Goal: Transaction & Acquisition: Download file/media

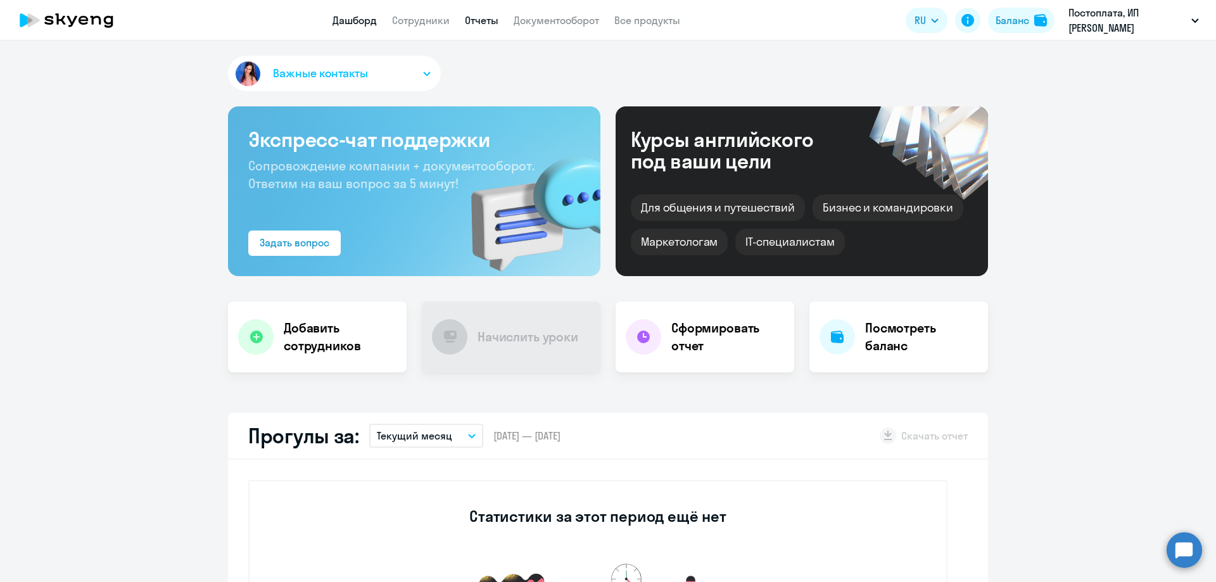
click at [488, 22] on link "Отчеты" at bounding box center [482, 20] width 34 height 13
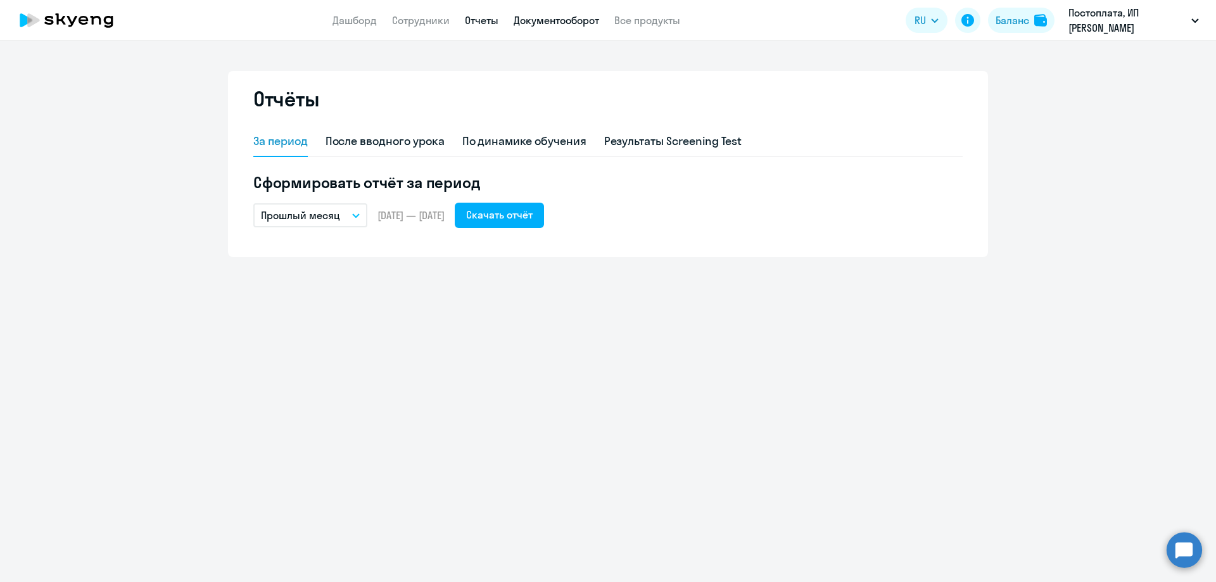
click at [553, 20] on link "Документооборот" at bounding box center [555, 20] width 85 height 13
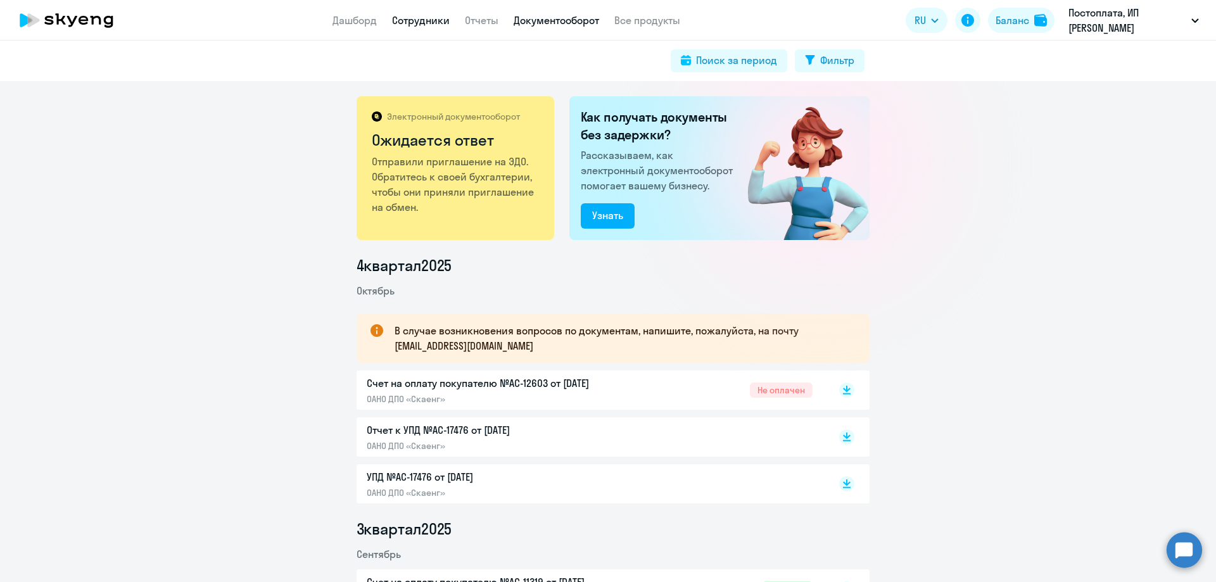
click at [434, 22] on link "Сотрудники" at bounding box center [421, 20] width 58 height 13
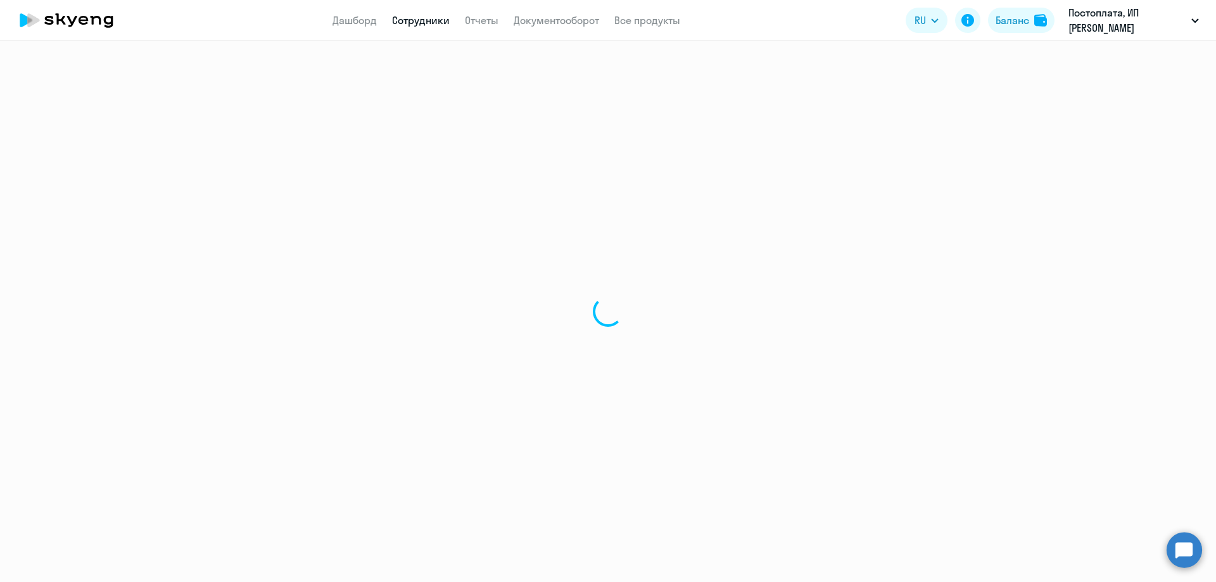
select select "30"
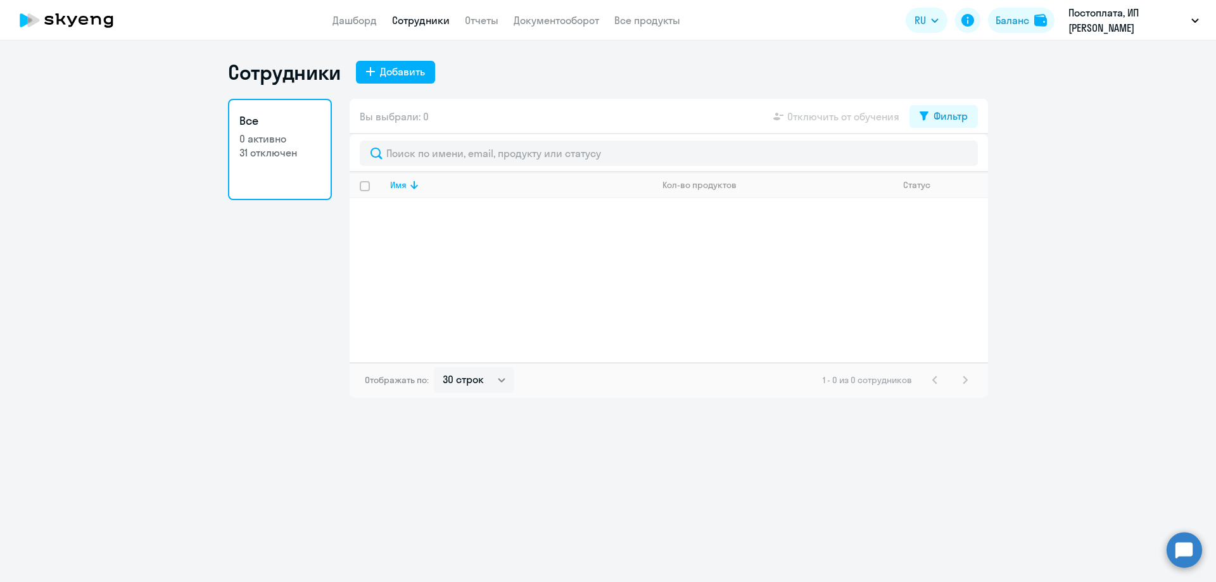
click at [285, 141] on p "0 активно" at bounding box center [279, 139] width 81 height 14
click at [1133, 56] on li "#184489, ИП [PERSON_NAME]" at bounding box center [1123, 59] width 164 height 32
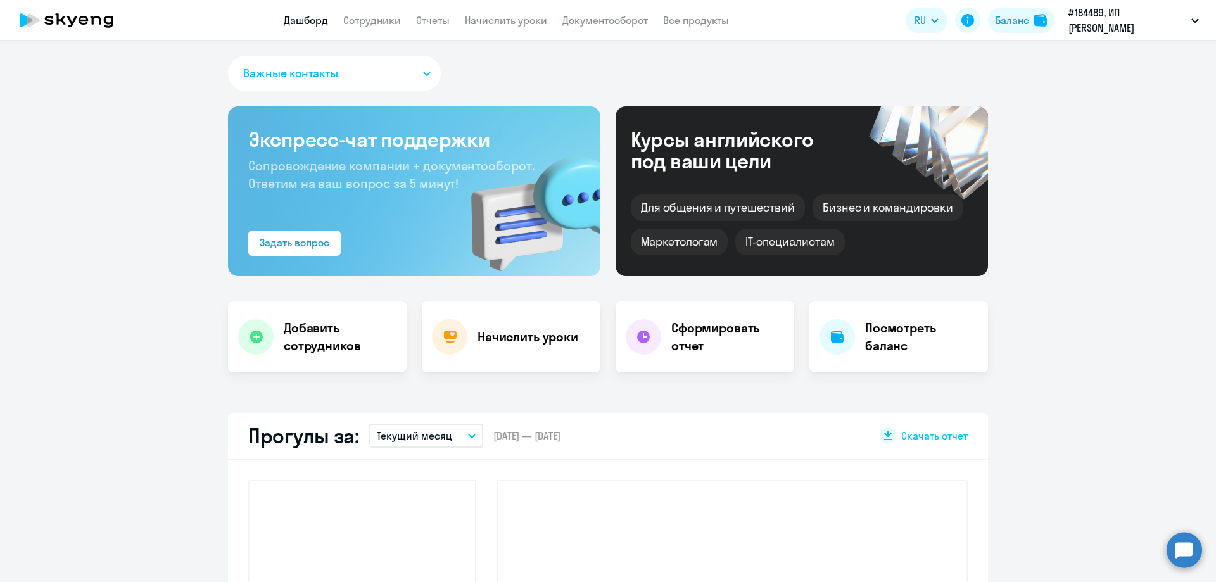
select select "30"
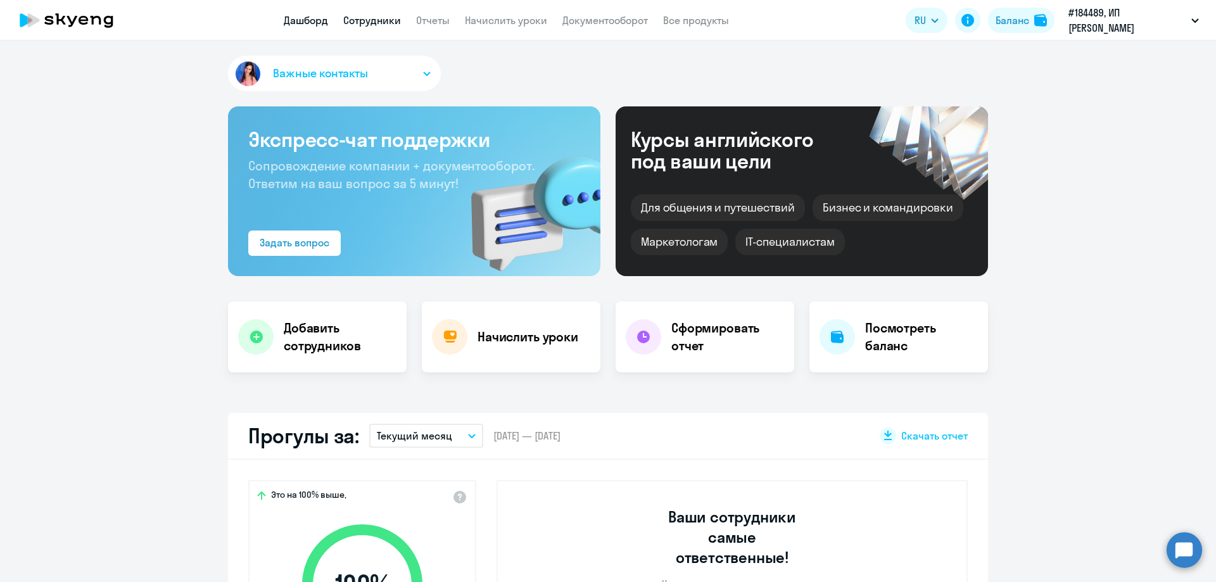
click at [376, 22] on link "Сотрудники" at bounding box center [372, 20] width 58 height 13
select select "30"
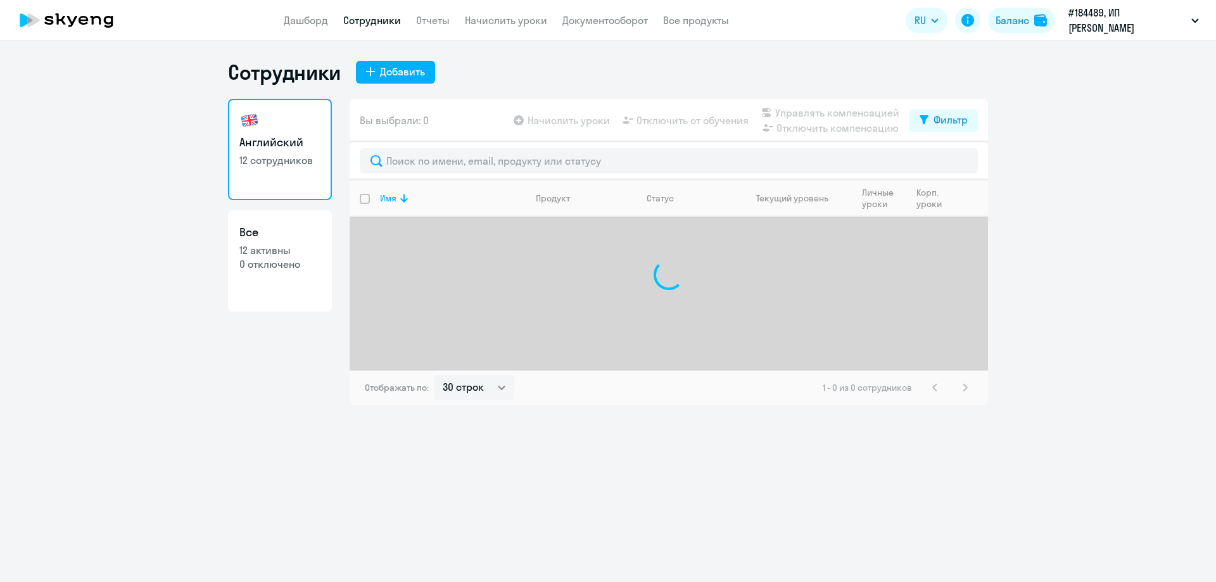
select select "30"
click at [584, 22] on link "Документооборот" at bounding box center [604, 20] width 85 height 13
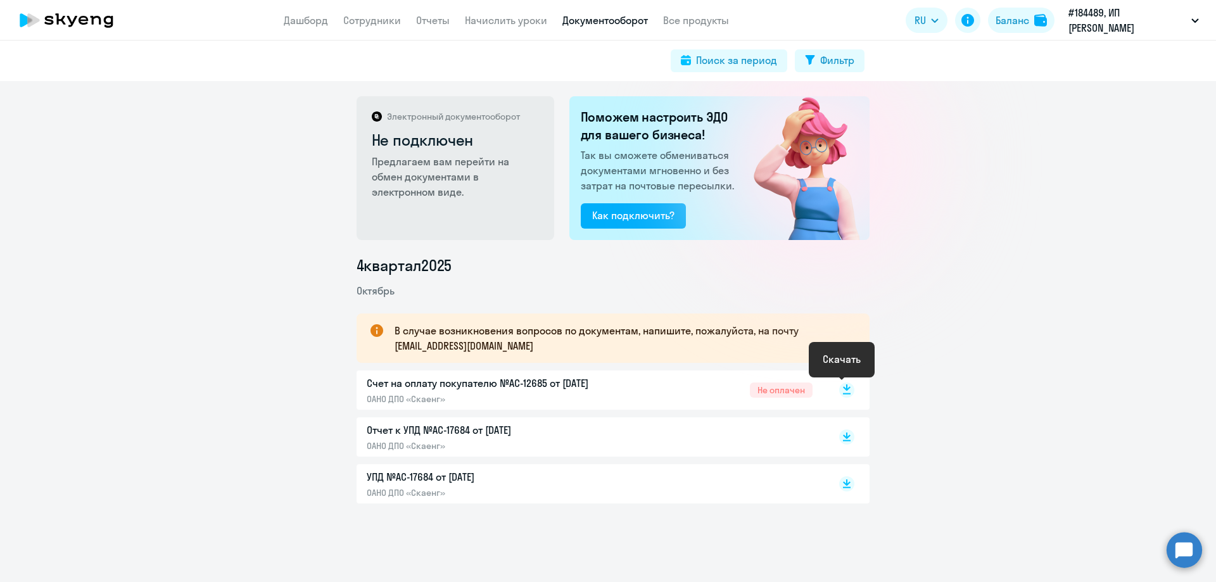
click at [843, 394] on icon at bounding box center [847, 393] width 8 height 1
click at [1147, 280] on div "4 квартал [DATE] В случае возникновения вопросов по документам, напишите, пожал…" at bounding box center [612, 379] width 1206 height 248
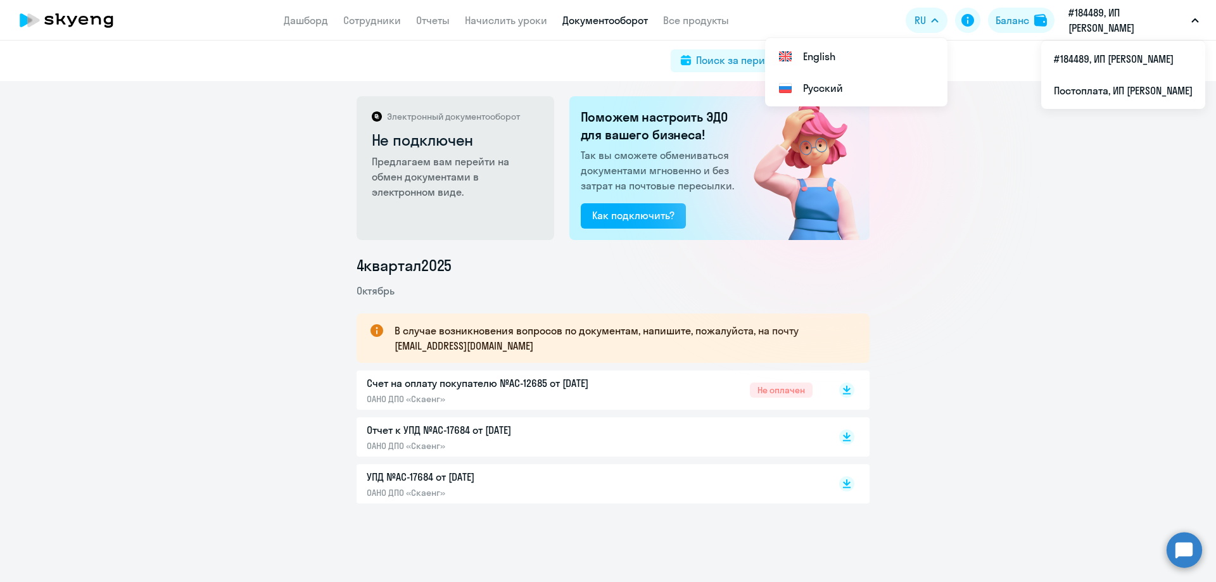
click at [1089, 15] on p "#184489, ИП [PERSON_NAME]" at bounding box center [1127, 20] width 118 height 30
click at [1102, 24] on p "#184489, ИП [PERSON_NAME]" at bounding box center [1127, 20] width 118 height 30
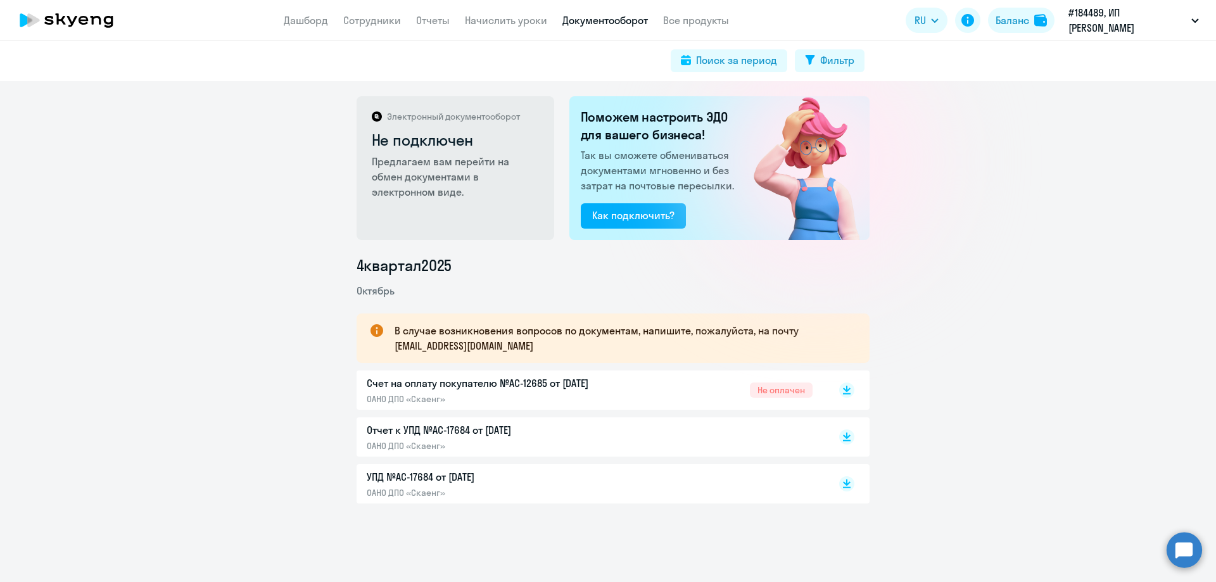
click at [1102, 24] on p "#184489, ИП [PERSON_NAME]" at bounding box center [1127, 20] width 118 height 30
click at [1085, 91] on li "Постоплата, ИП [PERSON_NAME]" at bounding box center [1123, 91] width 164 height 32
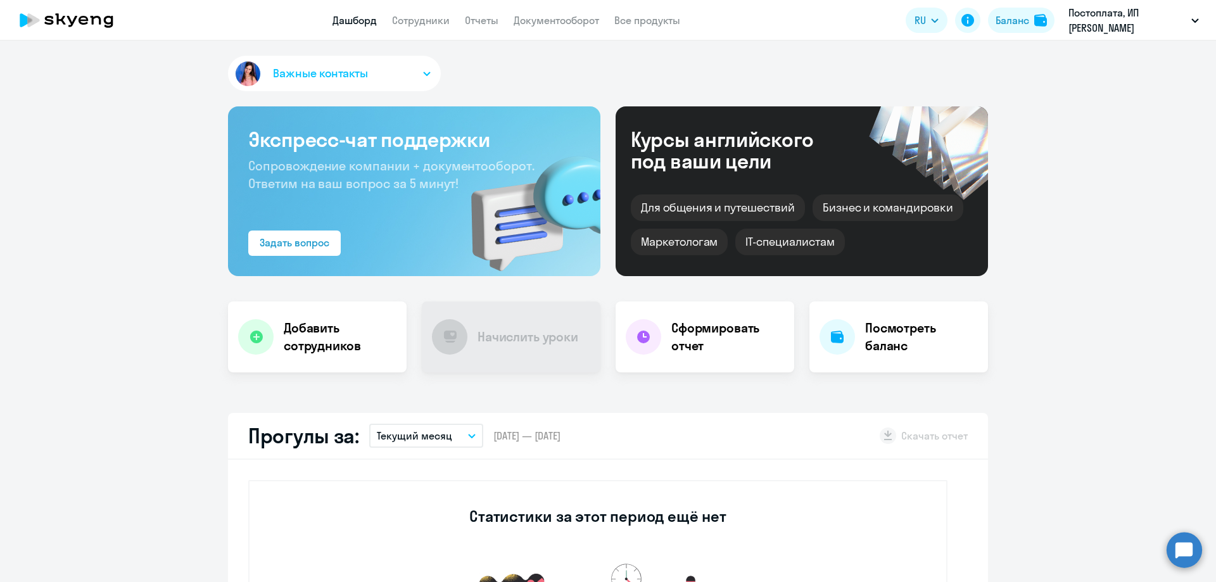
click at [534, 30] on app-header "Дашборд Сотрудники Отчеты Документооборот Все продукты Дашборд Сотрудники Отчет…" at bounding box center [608, 20] width 1216 height 41
click at [538, 22] on link "Документооборот" at bounding box center [555, 20] width 85 height 13
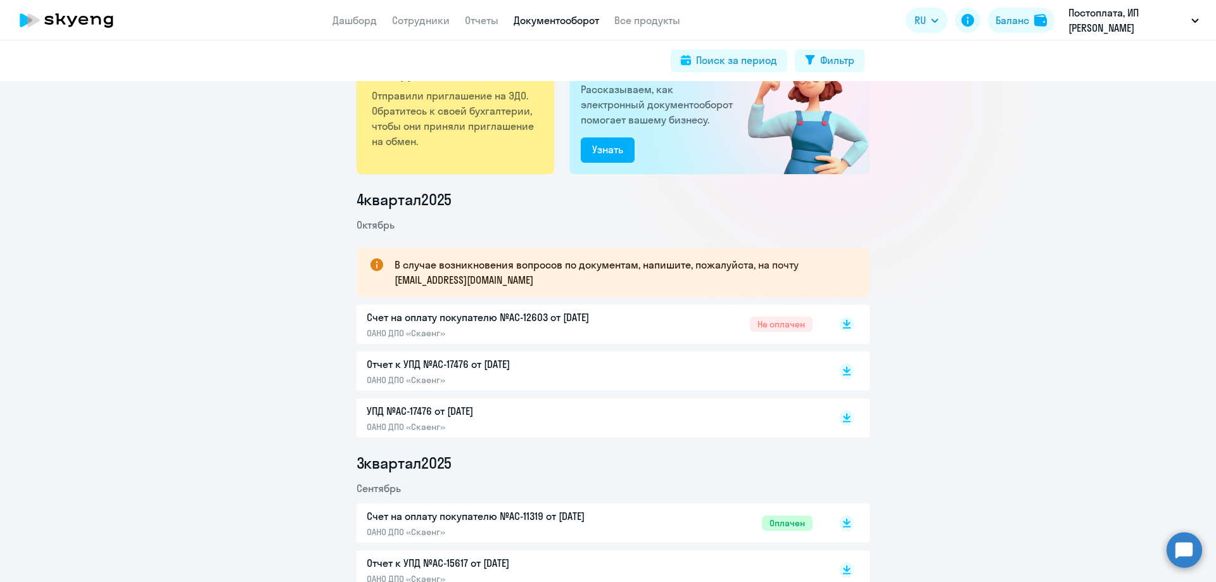
scroll to position [127, 0]
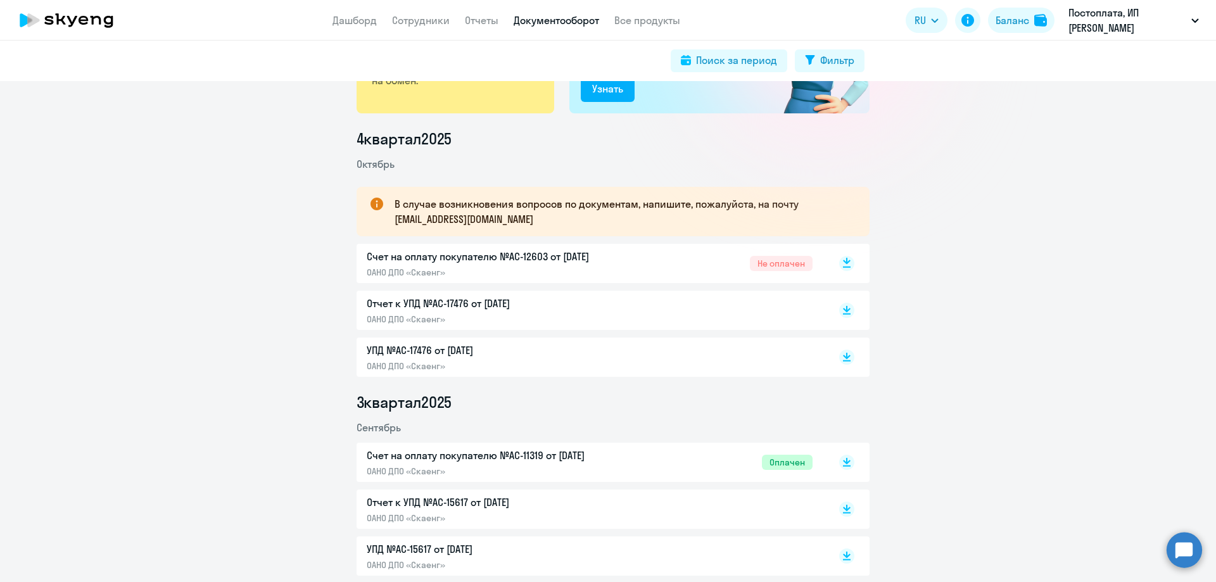
click at [845, 262] on rect at bounding box center [846, 263] width 15 height 15
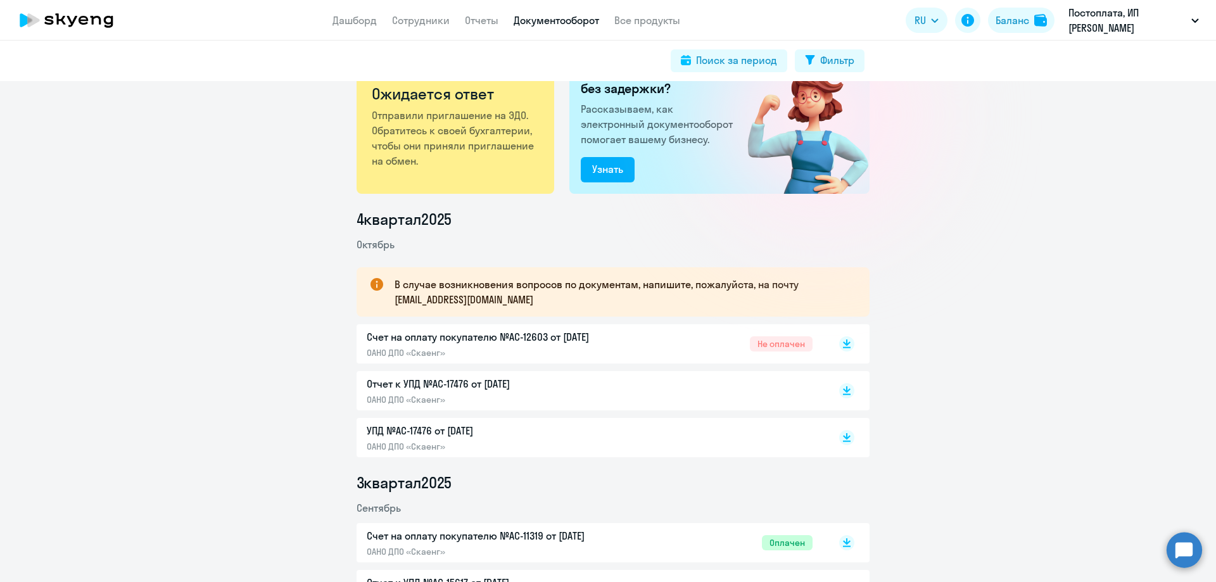
scroll to position [0, 0]
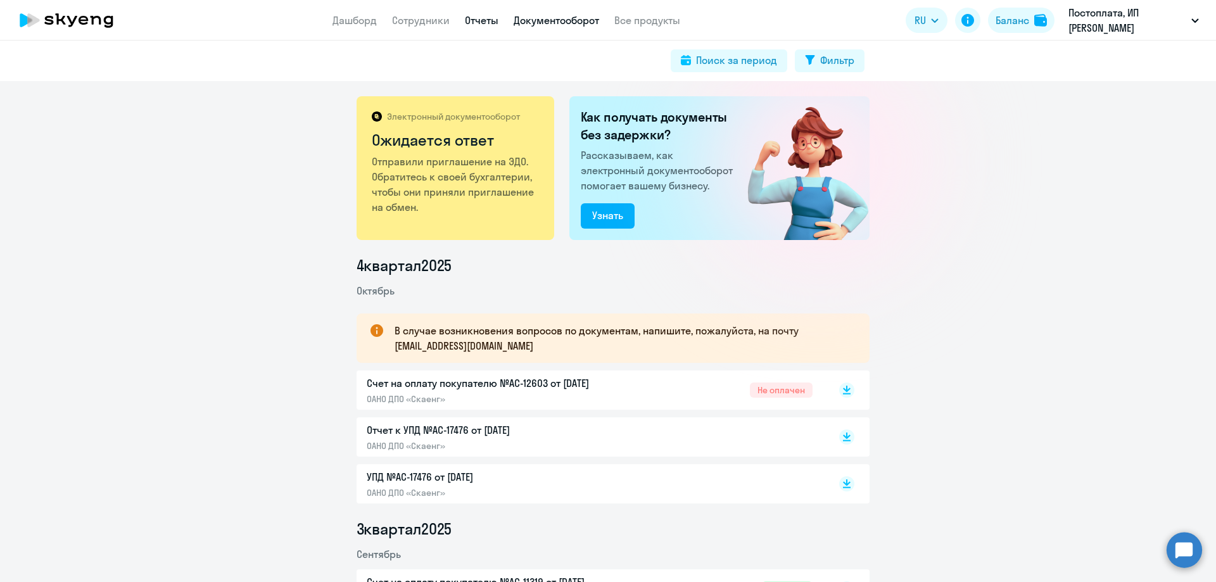
click at [472, 17] on link "Отчеты" at bounding box center [482, 20] width 34 height 13
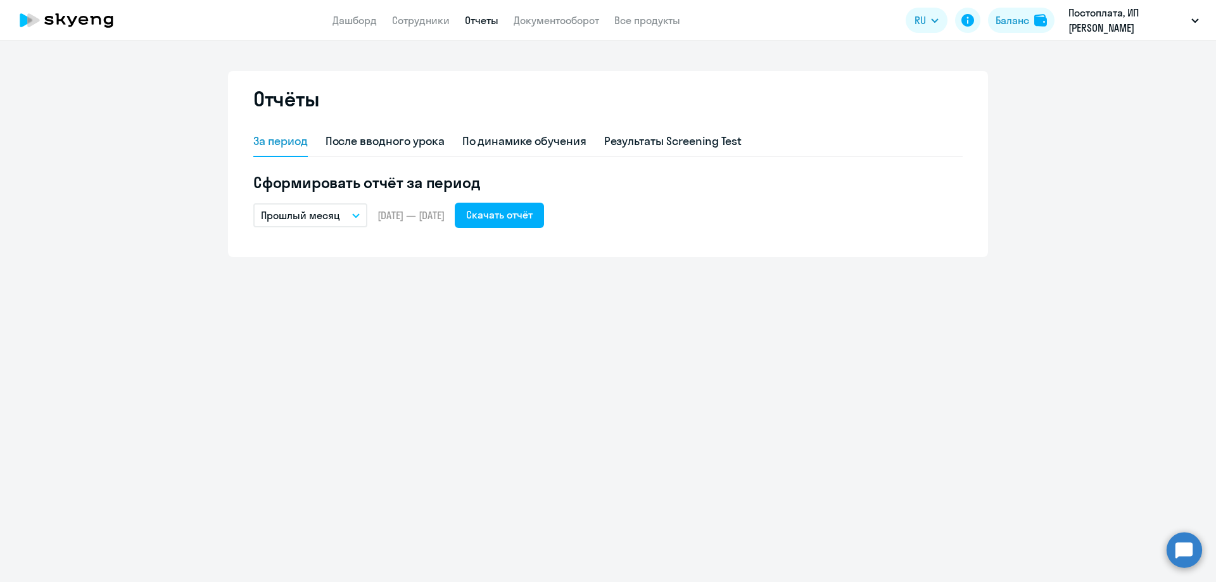
click at [338, 213] on p "Прошлый месяц" at bounding box center [300, 215] width 79 height 15
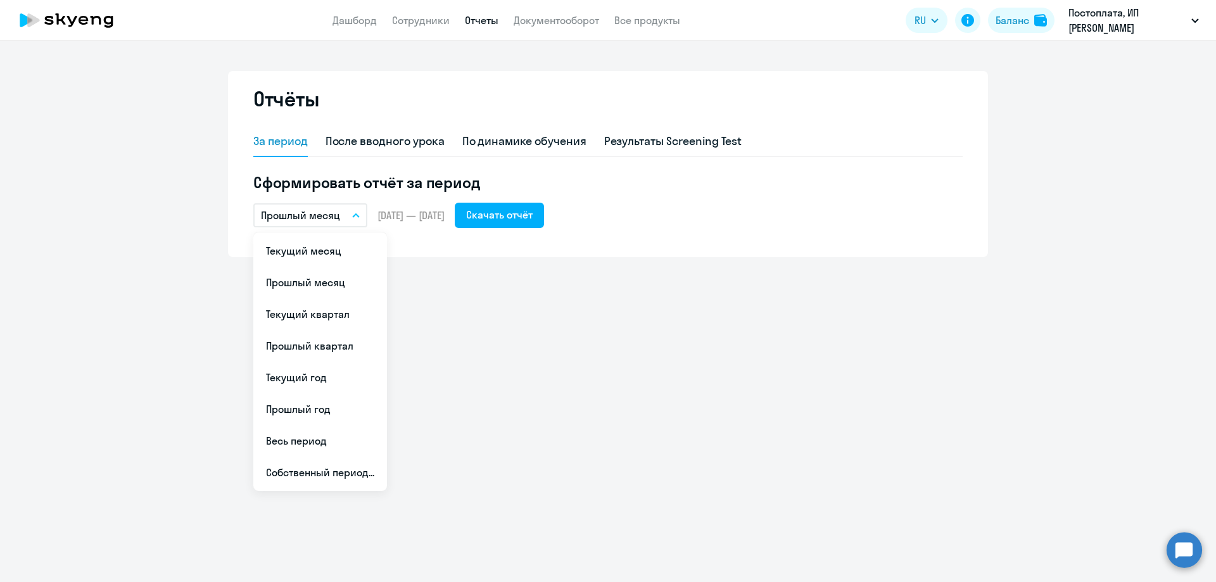
click at [551, 263] on div "Отчёты За период После вводного урока По динамике обучения Результаты Screening…" at bounding box center [608, 311] width 1216 height 541
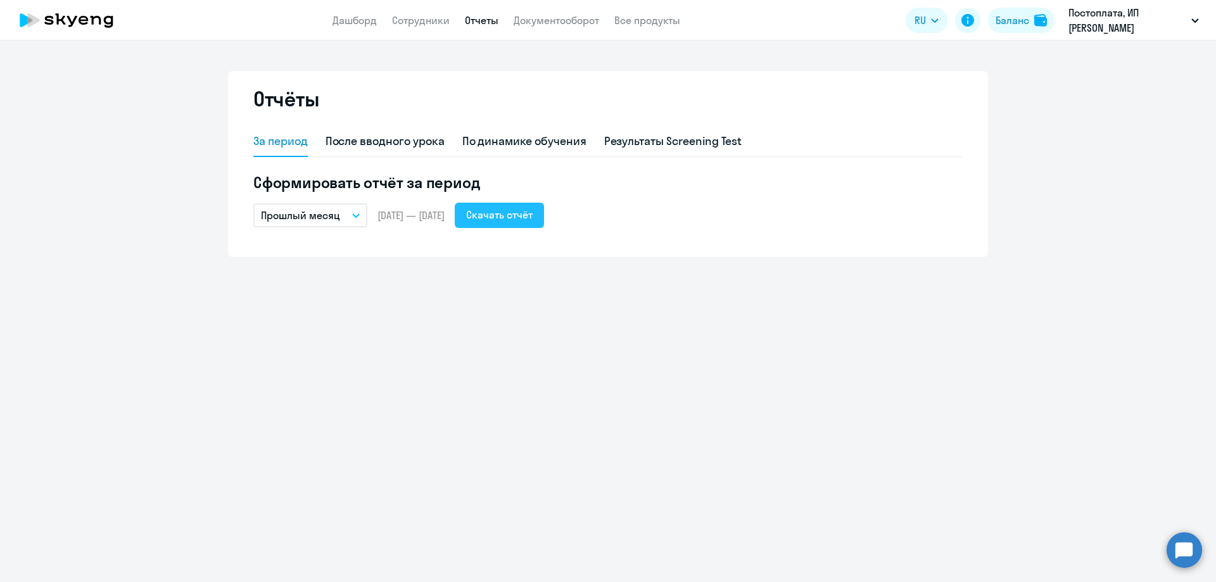
click at [532, 217] on div "Скачать отчёт" at bounding box center [499, 214] width 66 height 15
click at [1126, 18] on p "Постоплата, ИП [PERSON_NAME]" at bounding box center [1127, 20] width 118 height 30
click at [1090, 54] on li "#184489, ИП [PERSON_NAME]" at bounding box center [1123, 59] width 164 height 32
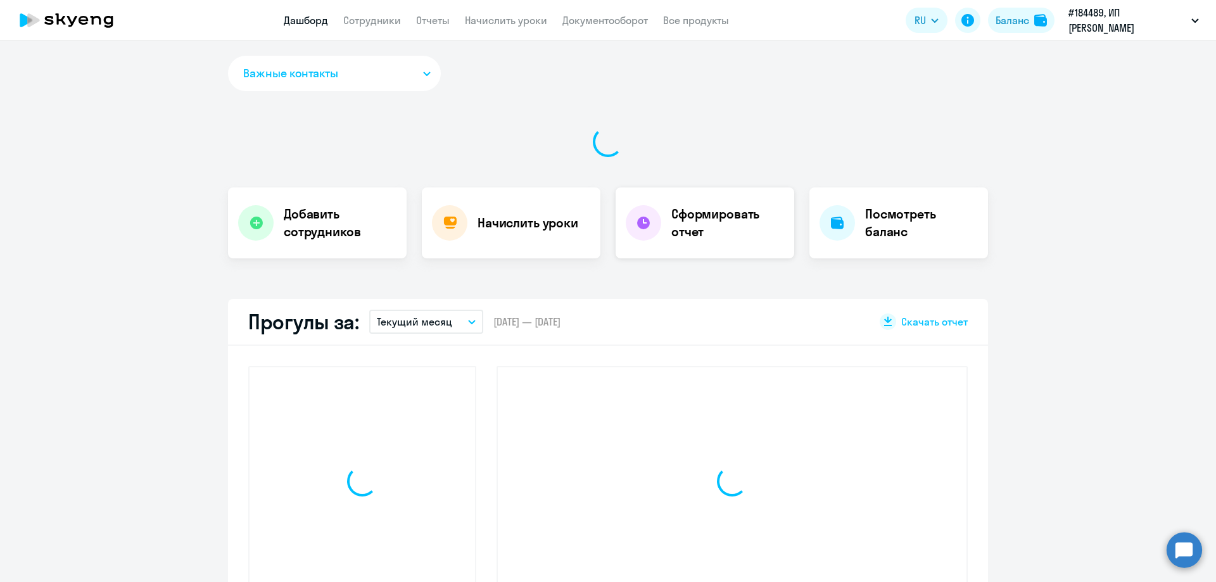
select select "30"
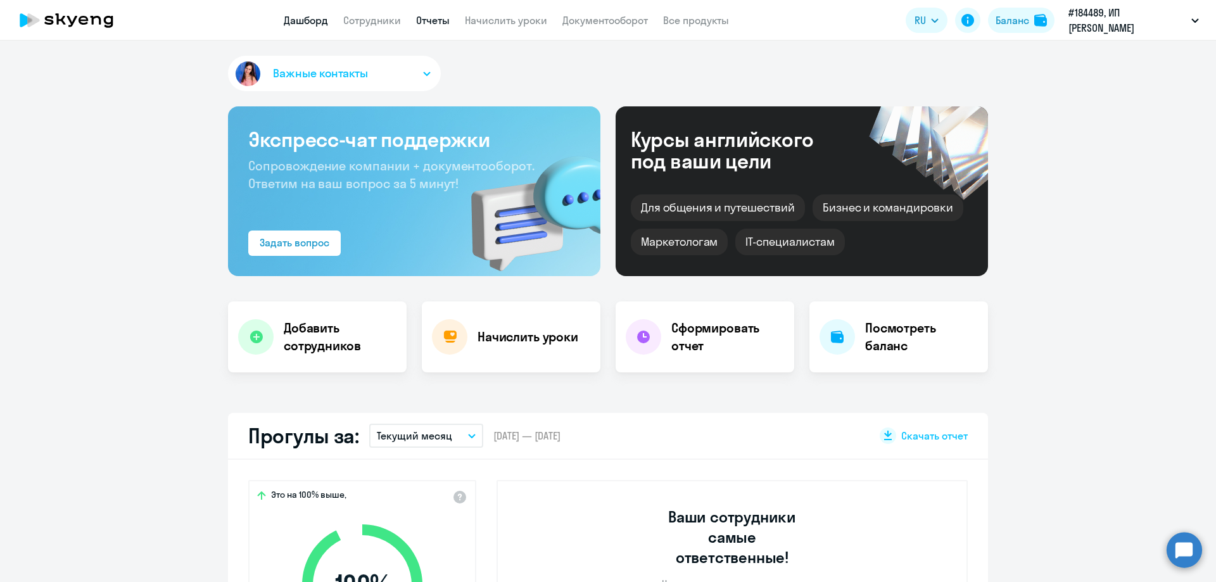
click at [432, 19] on link "Отчеты" at bounding box center [433, 20] width 34 height 13
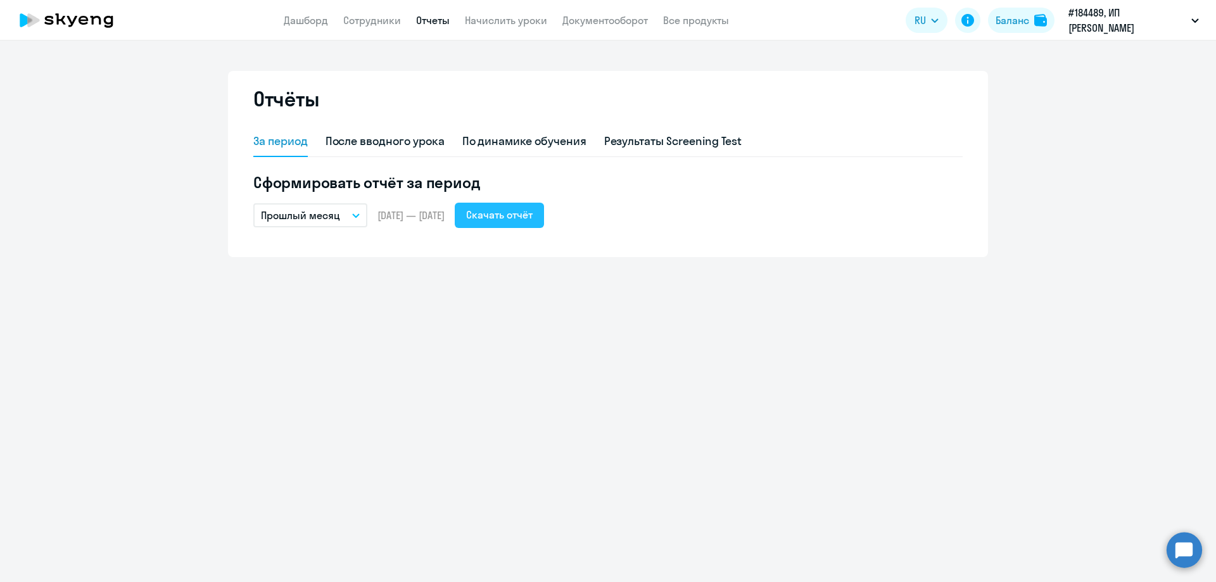
click at [544, 223] on button "Скачать отчёт" at bounding box center [499, 215] width 89 height 25
